Goal: Task Accomplishment & Management: Use online tool/utility

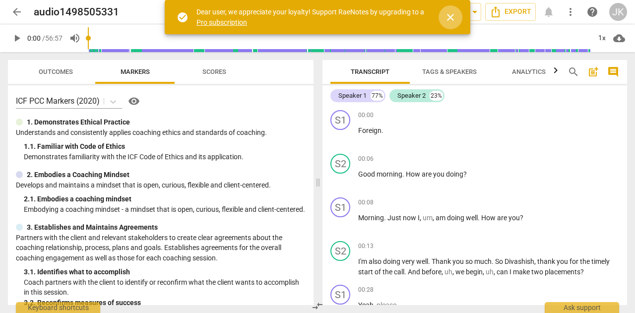
drag, startPoint x: 453, startPoint y: 16, endPoint x: 429, endPoint y: 20, distance: 24.2
click at [453, 16] on span "close" at bounding box center [451, 17] width 12 height 12
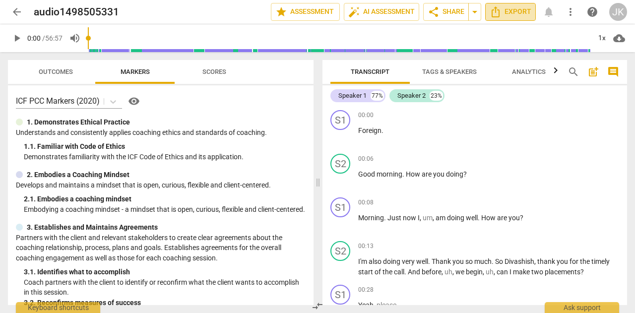
click at [500, 15] on icon "Export" at bounding box center [496, 12] width 12 height 12
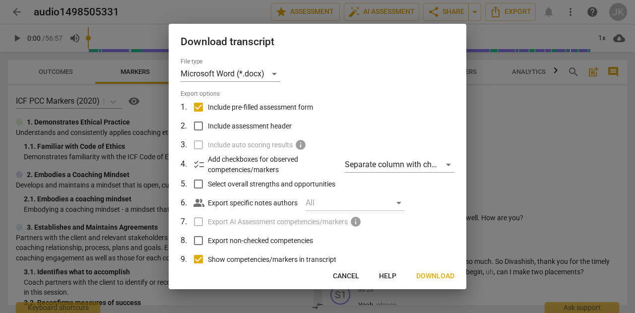
click at [201, 126] on input "Include assessment header" at bounding box center [198, 126] width 19 height 19
checkbox input "true"
click at [448, 164] on div "Separate column with check marks" at bounding box center [400, 165] width 110 height 16
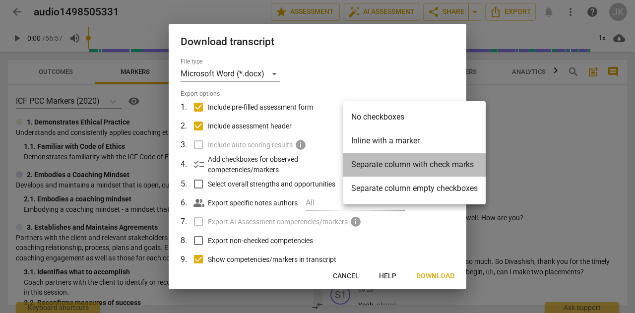
click at [390, 168] on li "Separate column with check marks" at bounding box center [414, 165] width 142 height 24
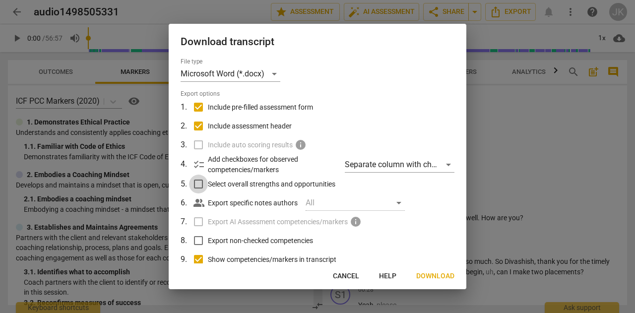
click at [200, 186] on input "Select overall strengths and opportunities" at bounding box center [198, 184] width 19 height 19
checkbox input "true"
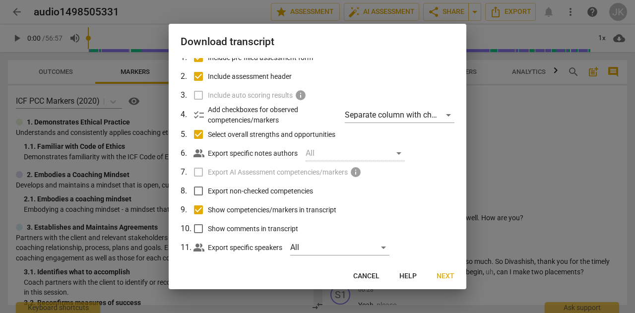
scroll to position [63, 0]
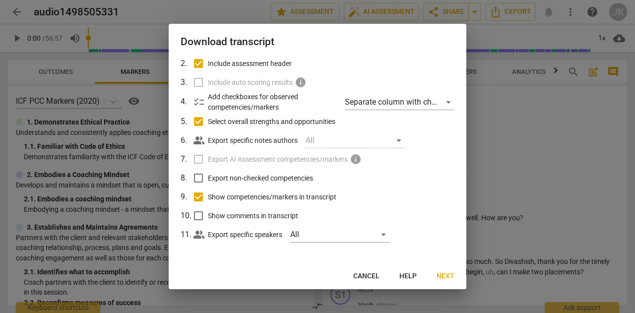
click at [444, 274] on span "Next" at bounding box center [446, 277] width 18 height 10
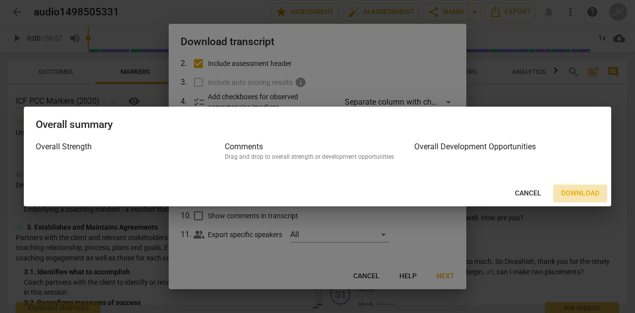
click at [583, 193] on span "Download" at bounding box center [580, 194] width 38 height 10
